Goal: Task Accomplishment & Management: Use online tool/utility

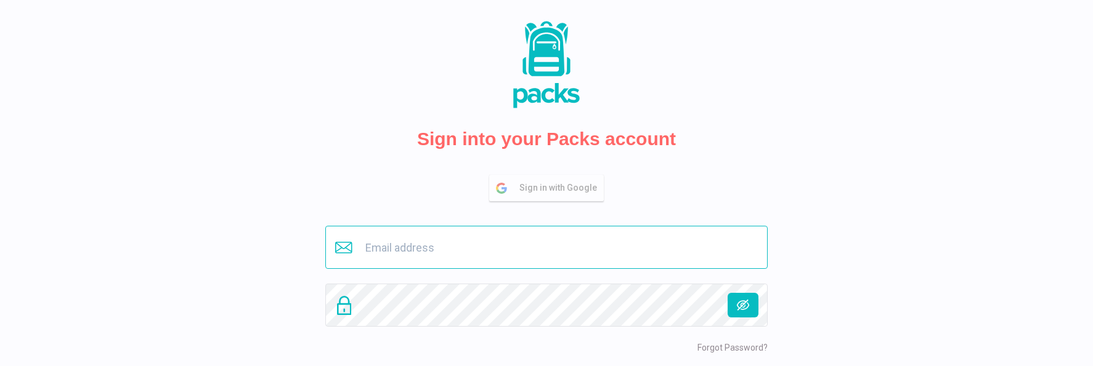
type input "[PERSON_NAME][EMAIL_ADDRESS][DOMAIN_NAME]"
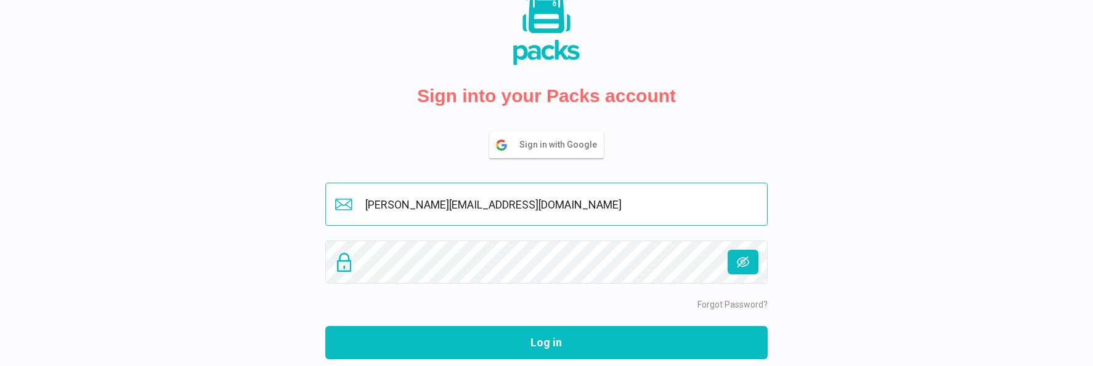
scroll to position [93, 0]
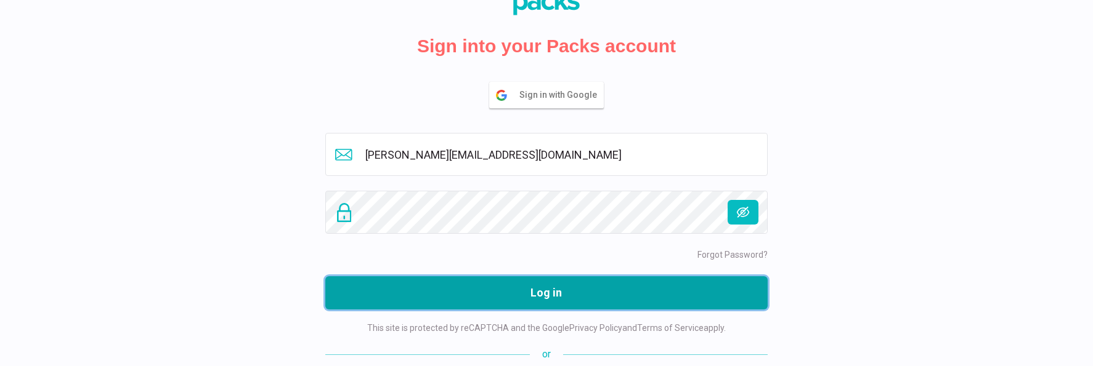
click at [592, 295] on button "Log in" at bounding box center [546, 293] width 442 height 33
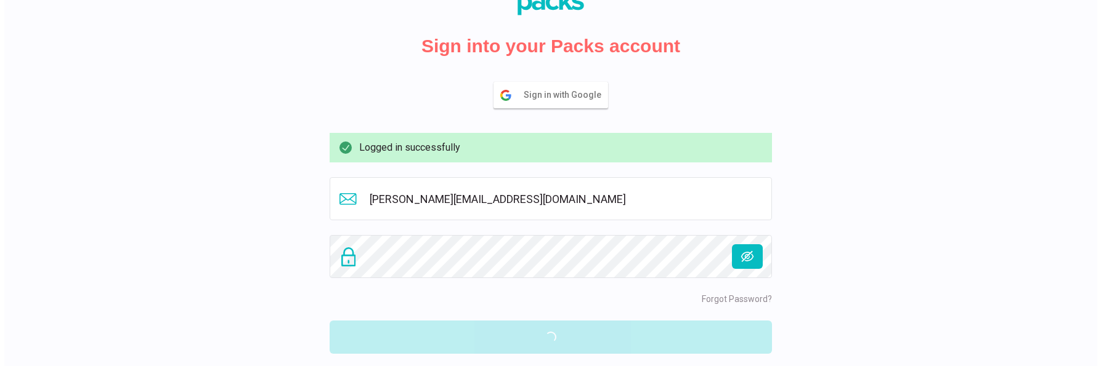
scroll to position [0, 0]
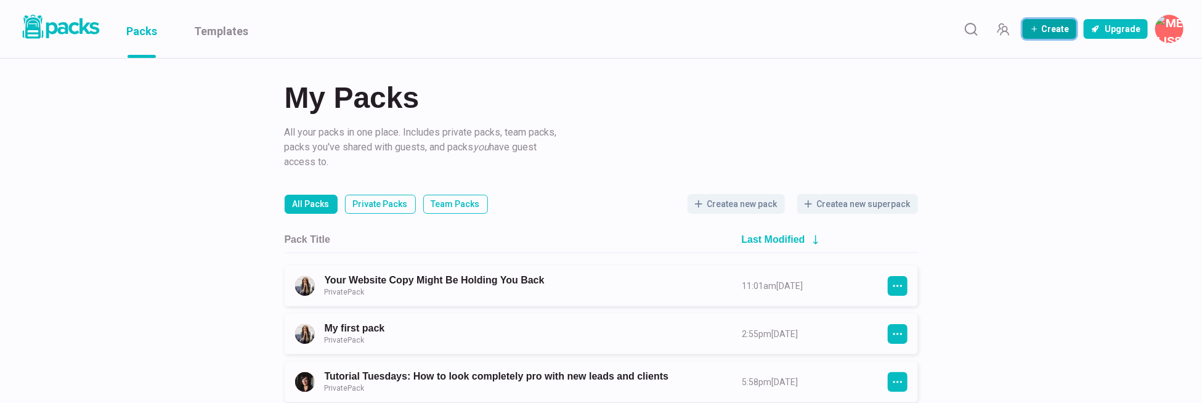
click at [1049, 31] on button "Create" at bounding box center [1049, 29] width 54 height 20
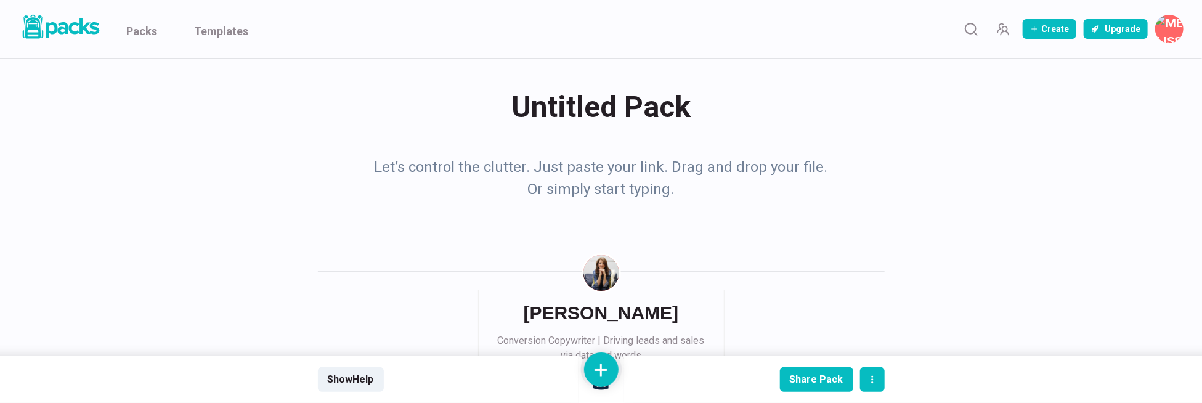
click at [597, 116] on div "Untitled Pack Untitled Pack" at bounding box center [601, 107] width 567 height 48
click at [598, 116] on textarea "Untitled Pack" at bounding box center [604, 107] width 562 height 49
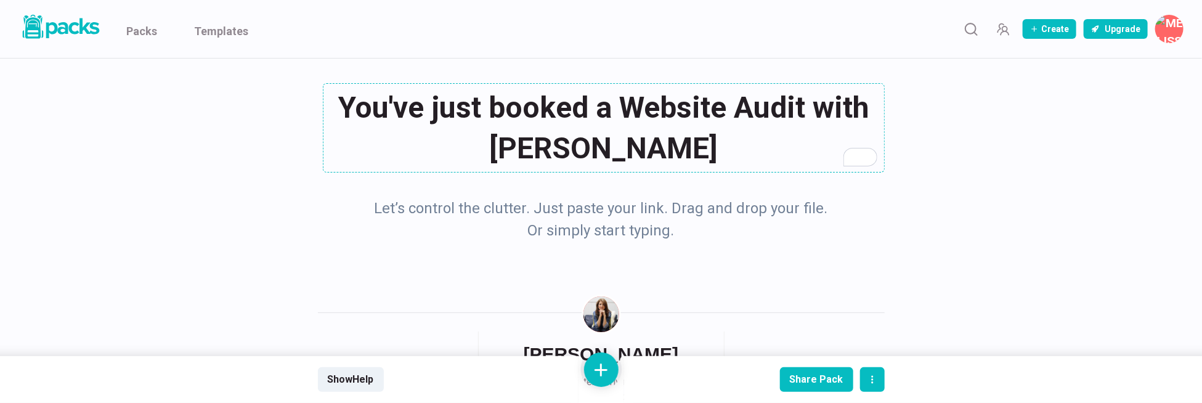
type textarea "You've just booked a Website Audit with [PERSON_NAME] 🎉"
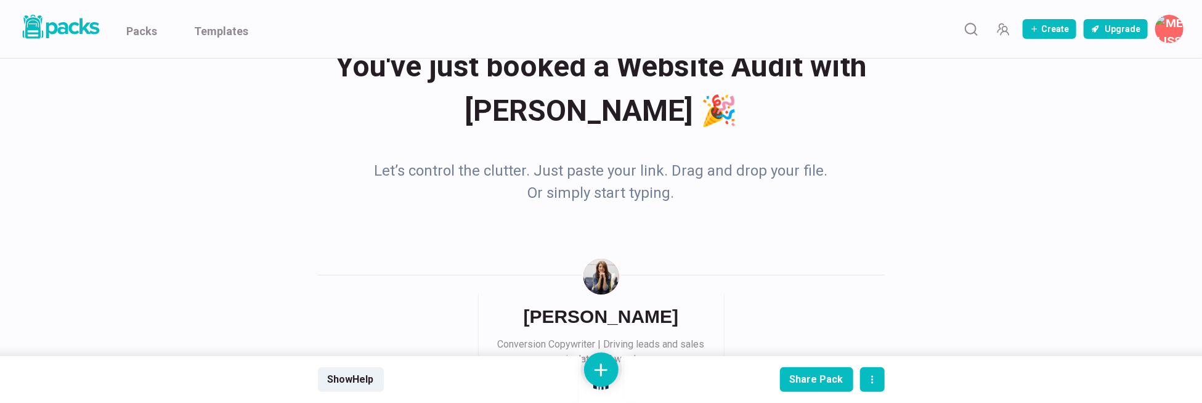
scroll to position [41, 0]
click at [648, 176] on p "Let’s control the clutter. Just paste your link. Drag and drop your file. Or si…" at bounding box center [601, 182] width 462 height 44
click at [615, 174] on p "Let’s control the clutter. Just paste your link. Drag and drop your file. Or si…" at bounding box center [601, 182] width 462 height 44
click at [596, 363] on button at bounding box center [601, 369] width 34 height 34
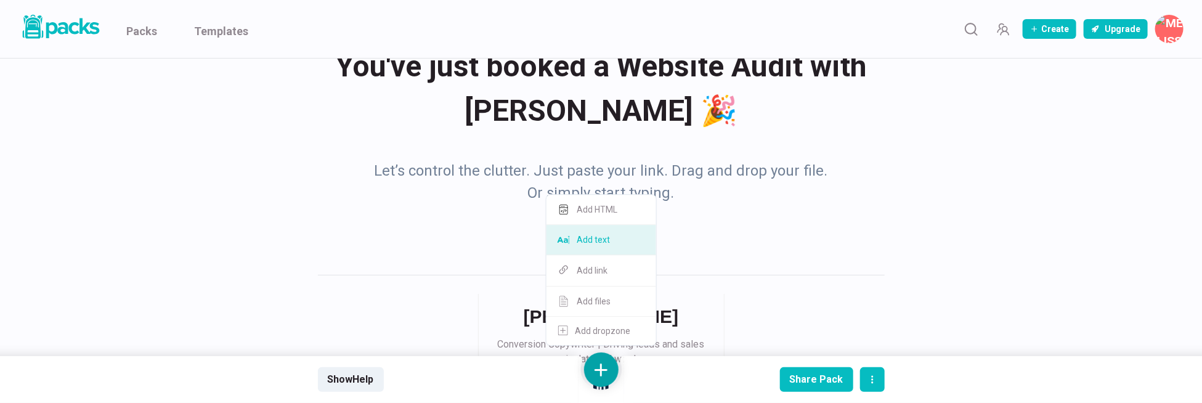
click at [607, 244] on button "Add text" at bounding box center [601, 240] width 110 height 30
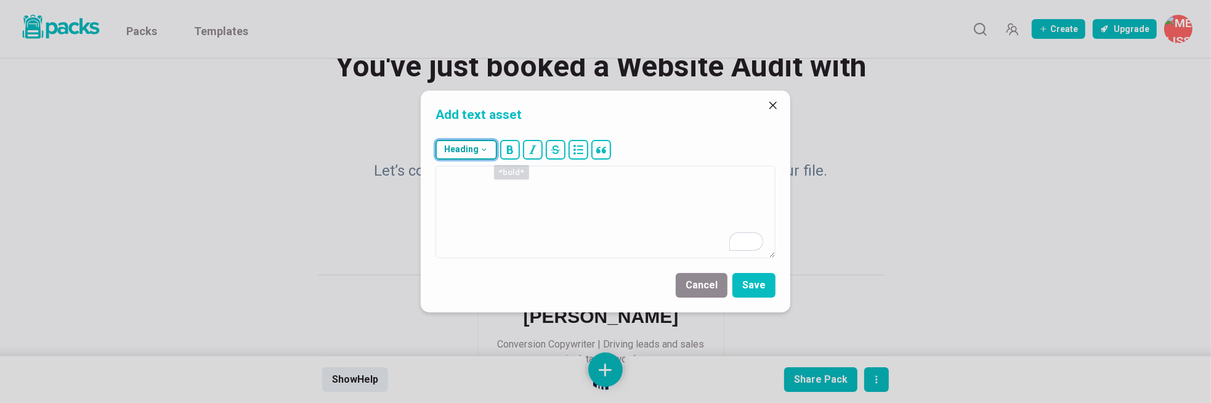
click at [487, 151] on icon "button" at bounding box center [484, 149] width 9 height 9
click at [481, 246] on button "### H3" at bounding box center [469, 242] width 67 height 30
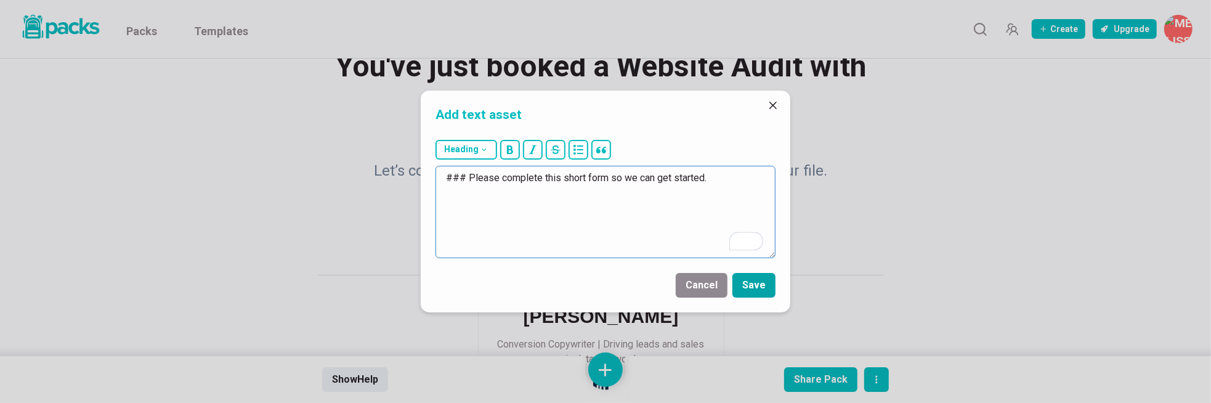
type textarea "### Please complete this short form so we can get started."
click at [750, 279] on button "Save" at bounding box center [753, 285] width 43 height 25
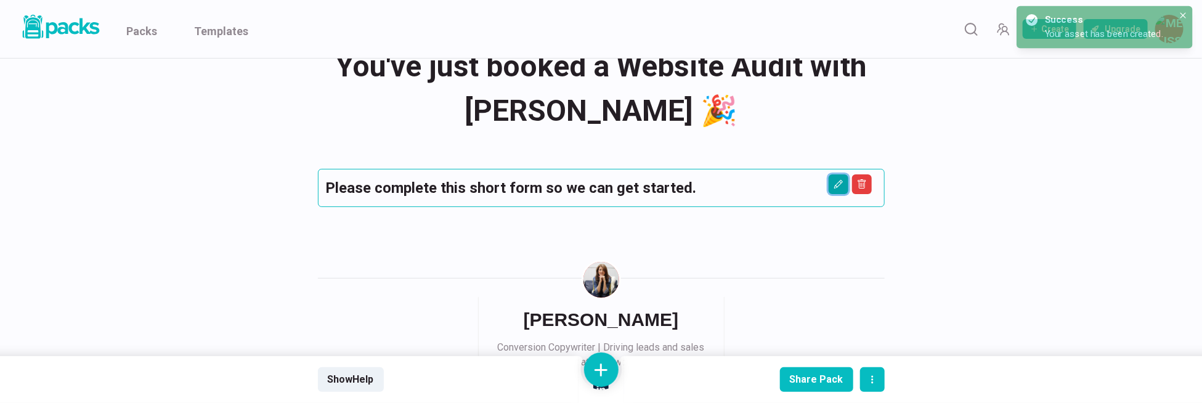
click at [834, 184] on icon "Edit asset" at bounding box center [838, 184] width 10 height 10
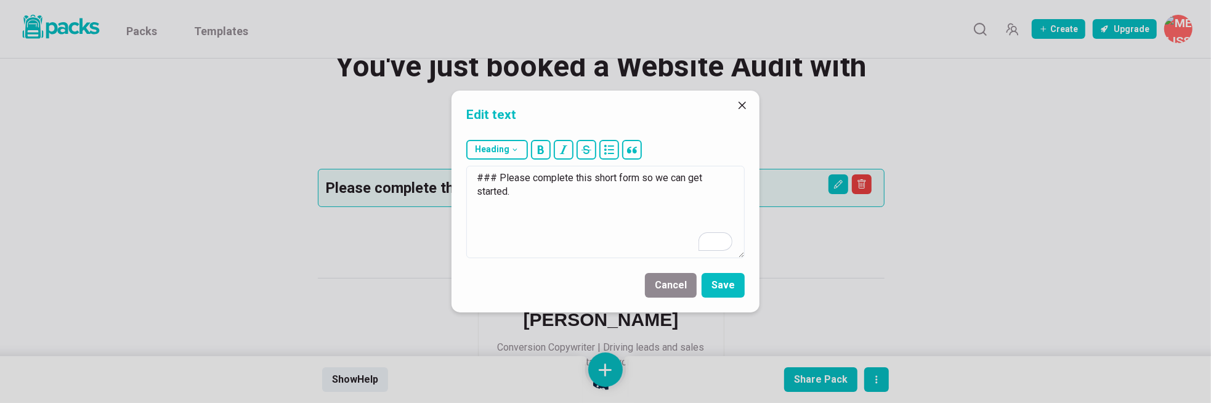
drag, startPoint x: 547, startPoint y: 200, endPoint x: 459, endPoint y: 179, distance: 89.9
click at [459, 179] on div "Heading # H1 ## H2 ### H3 ### Please complete this short form so we can get sta…" at bounding box center [605, 199] width 308 height 128
click at [717, 291] on button "Save" at bounding box center [722, 285] width 43 height 25
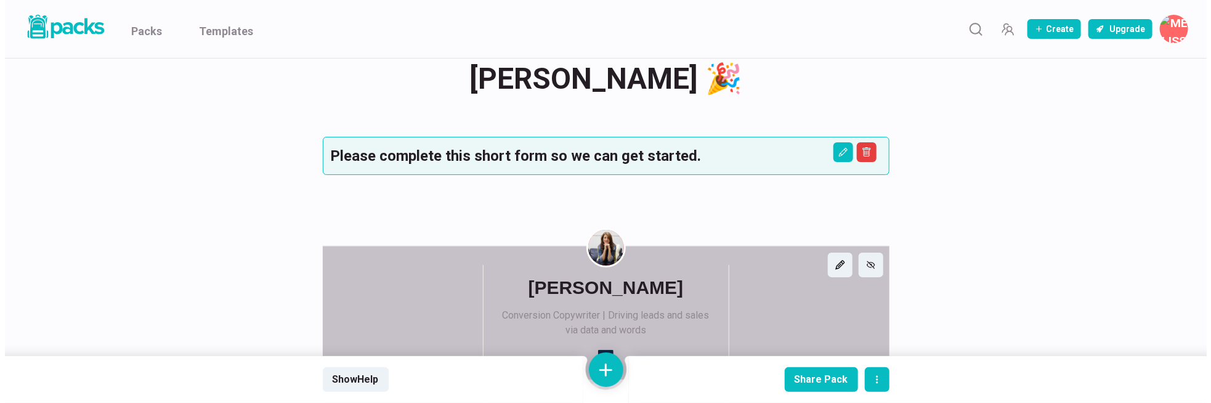
scroll to position [102, 0]
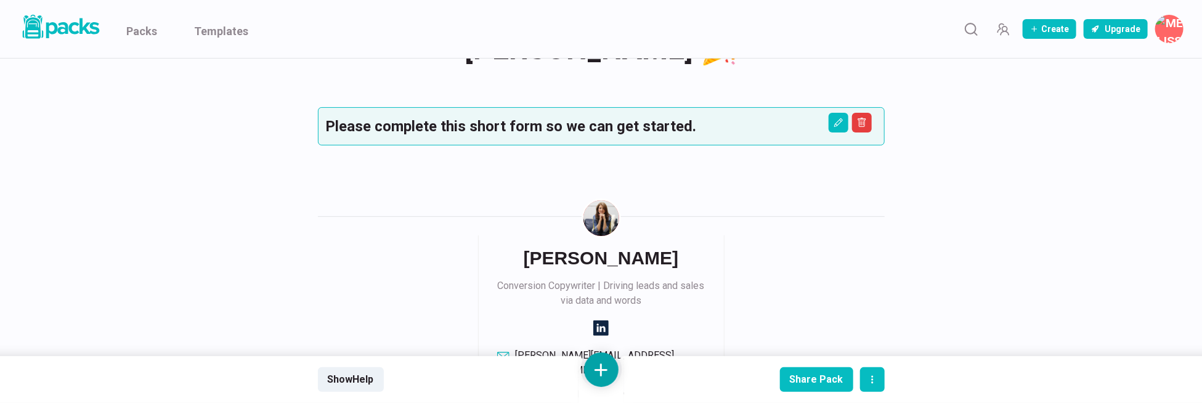
click at [593, 370] on button at bounding box center [601, 369] width 34 height 34
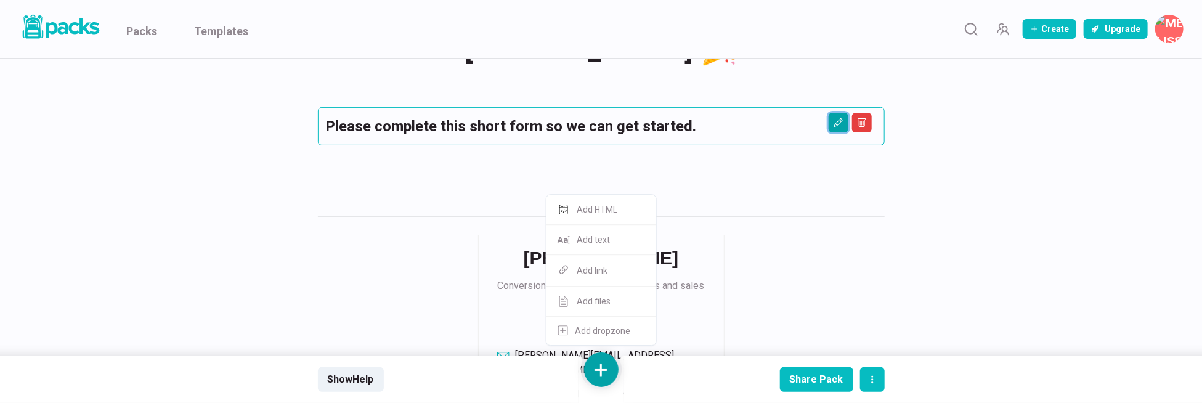
click at [842, 118] on icon "Edit asset" at bounding box center [838, 123] width 10 height 10
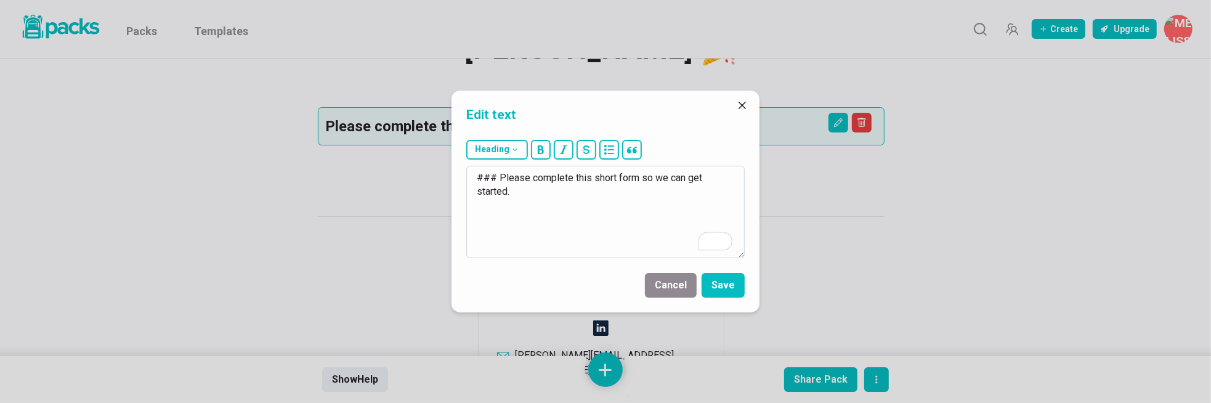
click at [694, 193] on textarea "### Please complete this short form so we can get started." at bounding box center [605, 212] width 278 height 92
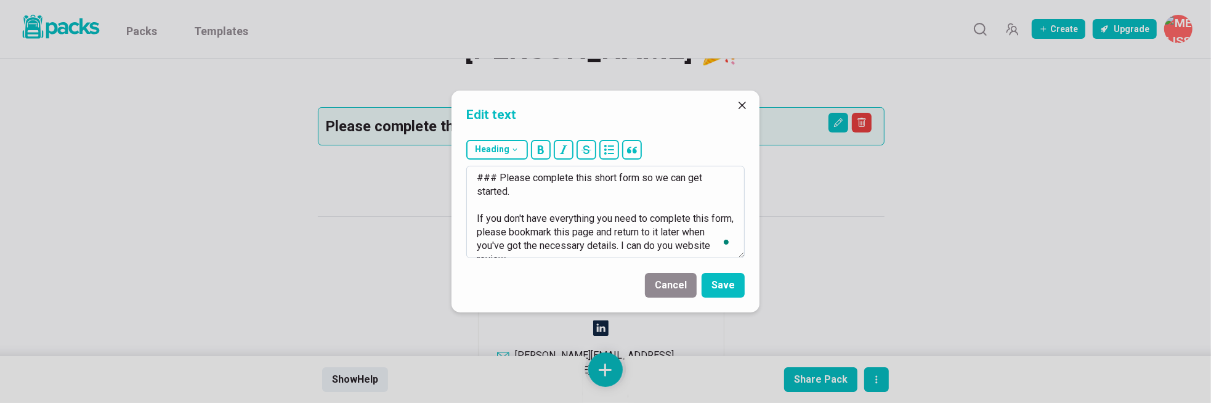
scroll to position [7, 0]
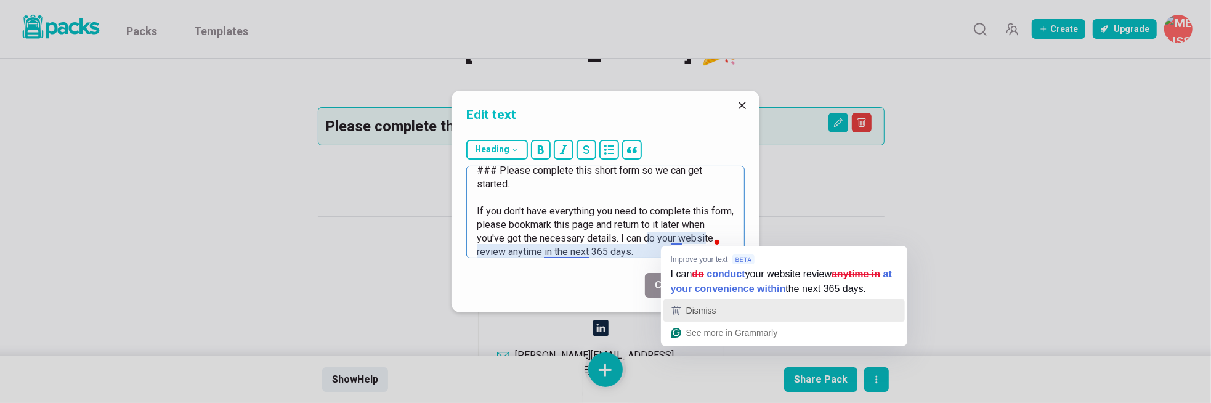
click at [703, 316] on div "Dismiss" at bounding box center [700, 310] width 33 height 18
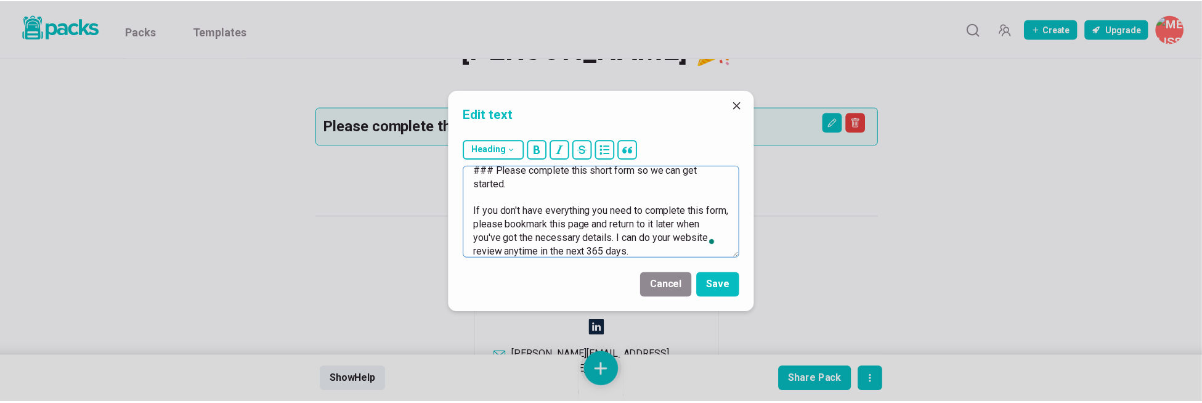
scroll to position [13, 0]
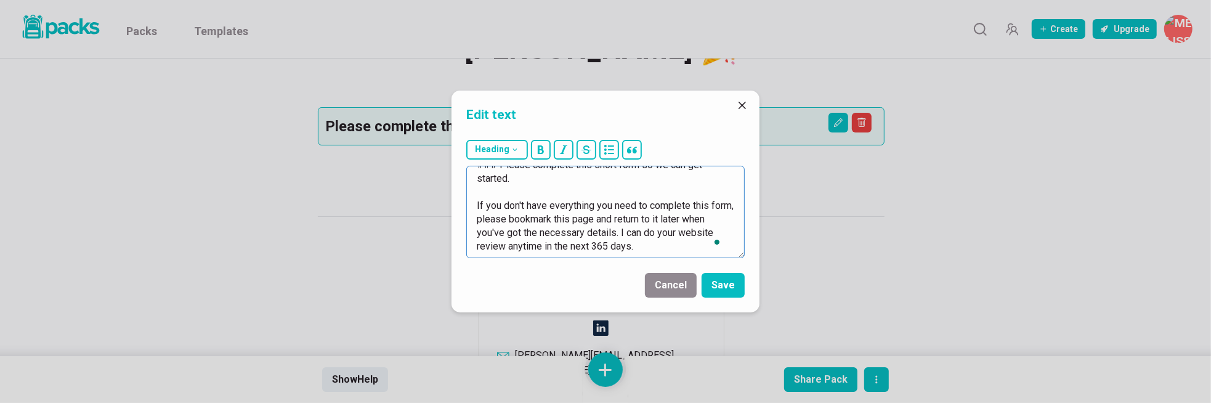
click at [676, 231] on textarea "### Please complete this short form so we can get started. If you don't have ev…" at bounding box center [605, 212] width 278 height 92
type textarea "### Please complete this short form so we can get started. If you don't have ev…"
click at [717, 288] on button "Save" at bounding box center [722, 285] width 43 height 25
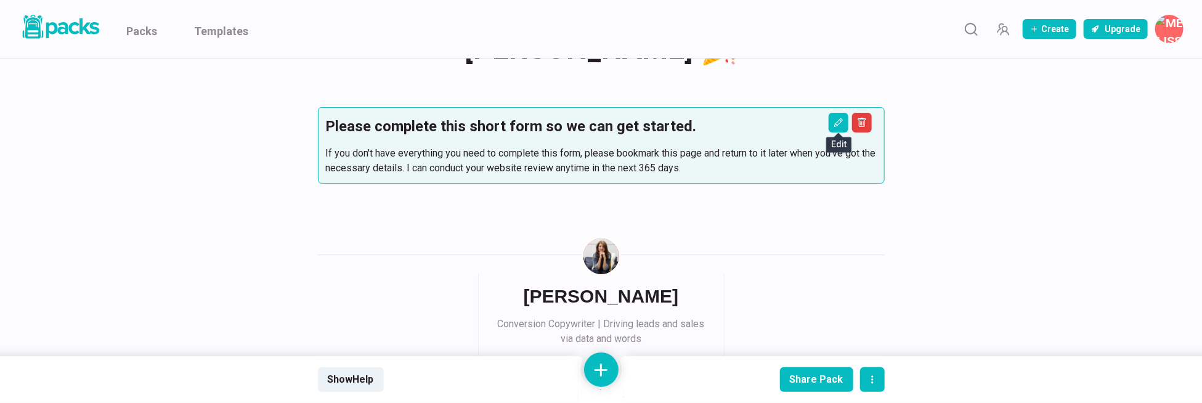
click at [992, 269] on div "You've just booked a Website Audit with [PERSON_NAME] 🎉 You've just booked a We…" at bounding box center [601, 219] width 924 height 527
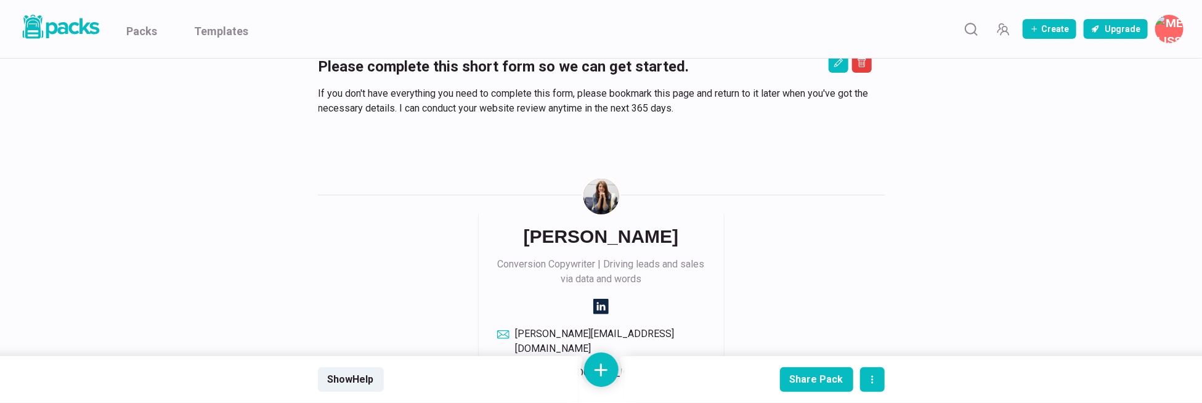
scroll to position [159, 0]
